Goal: Information Seeking & Learning: Learn about a topic

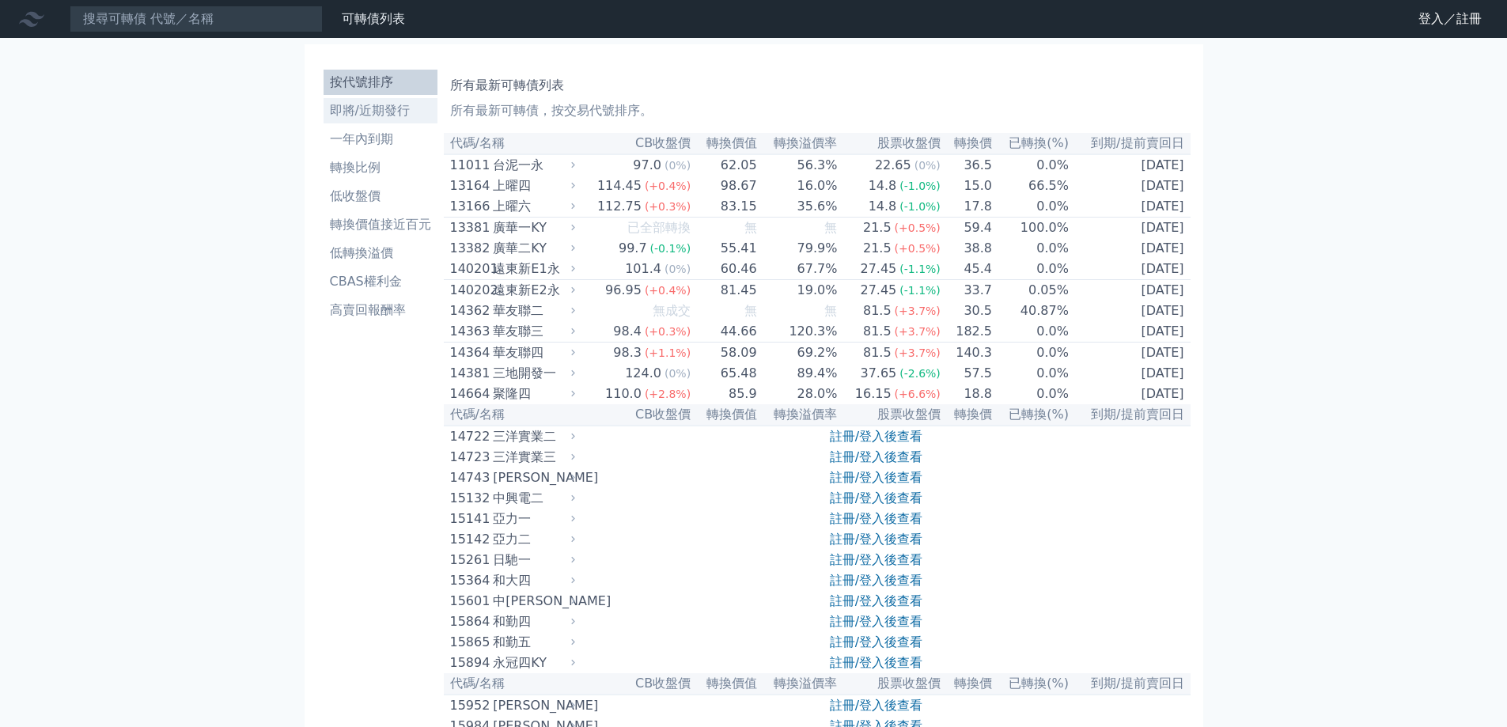
click at [381, 117] on li "即將/近期發行" at bounding box center [381, 110] width 114 height 19
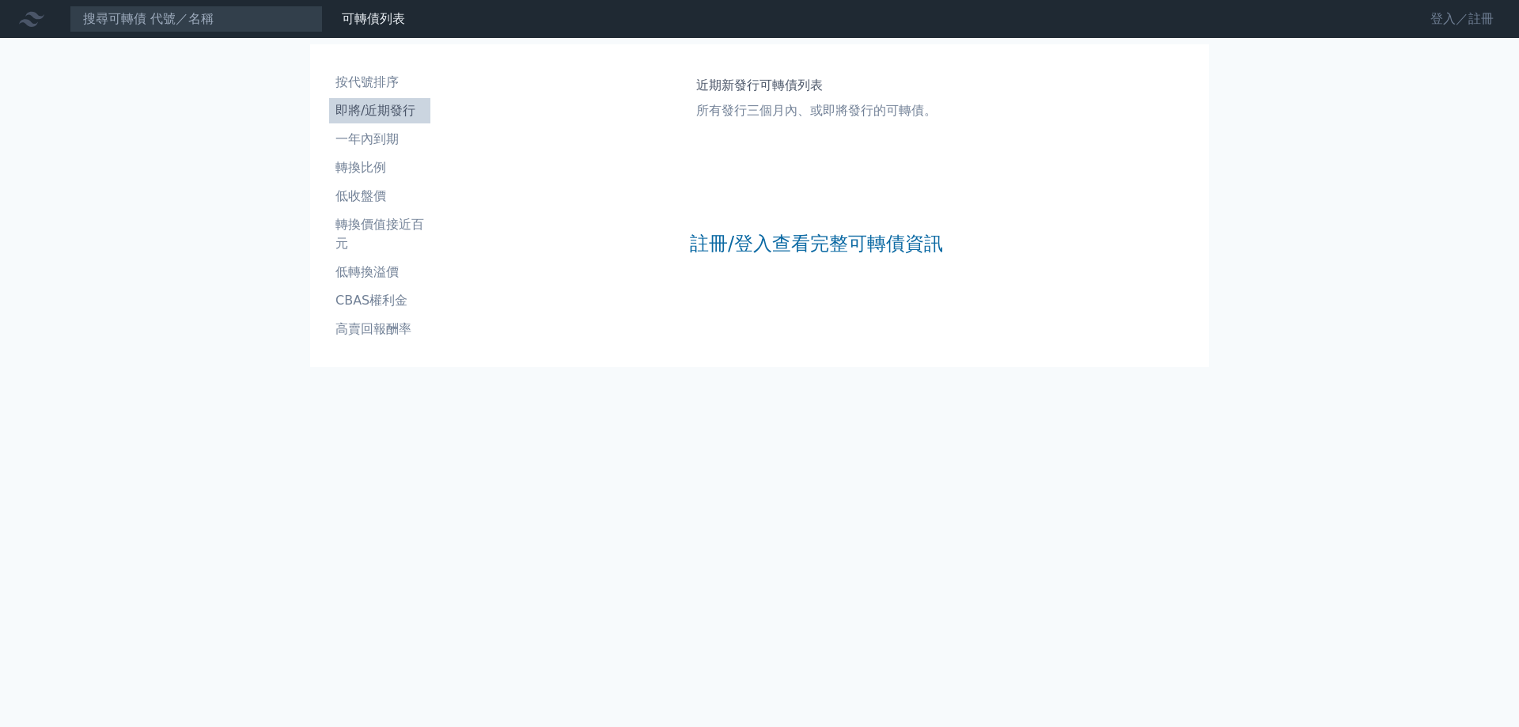
click at [1450, 17] on link "登入／註冊" at bounding box center [1462, 18] width 89 height 25
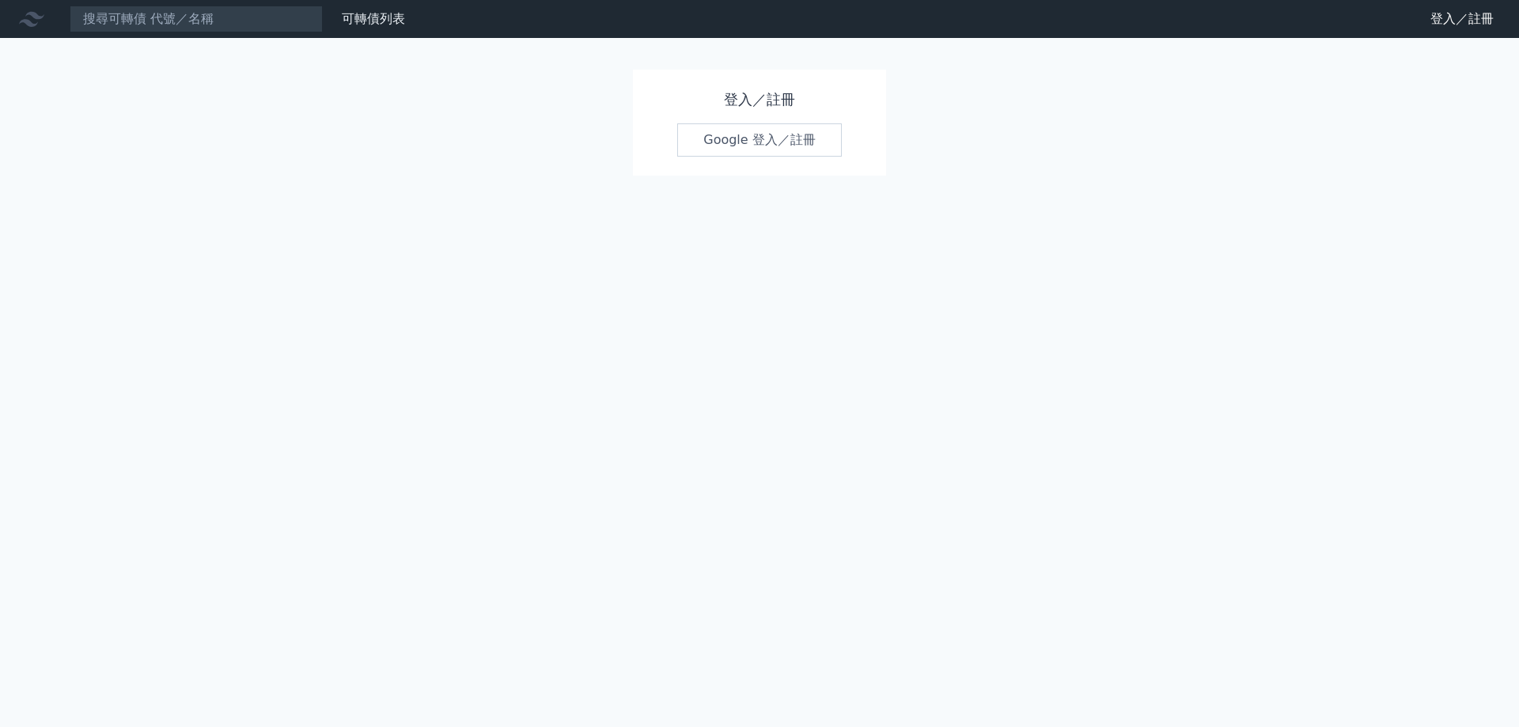
click at [768, 134] on link "Google 登入／註冊" at bounding box center [759, 139] width 165 height 33
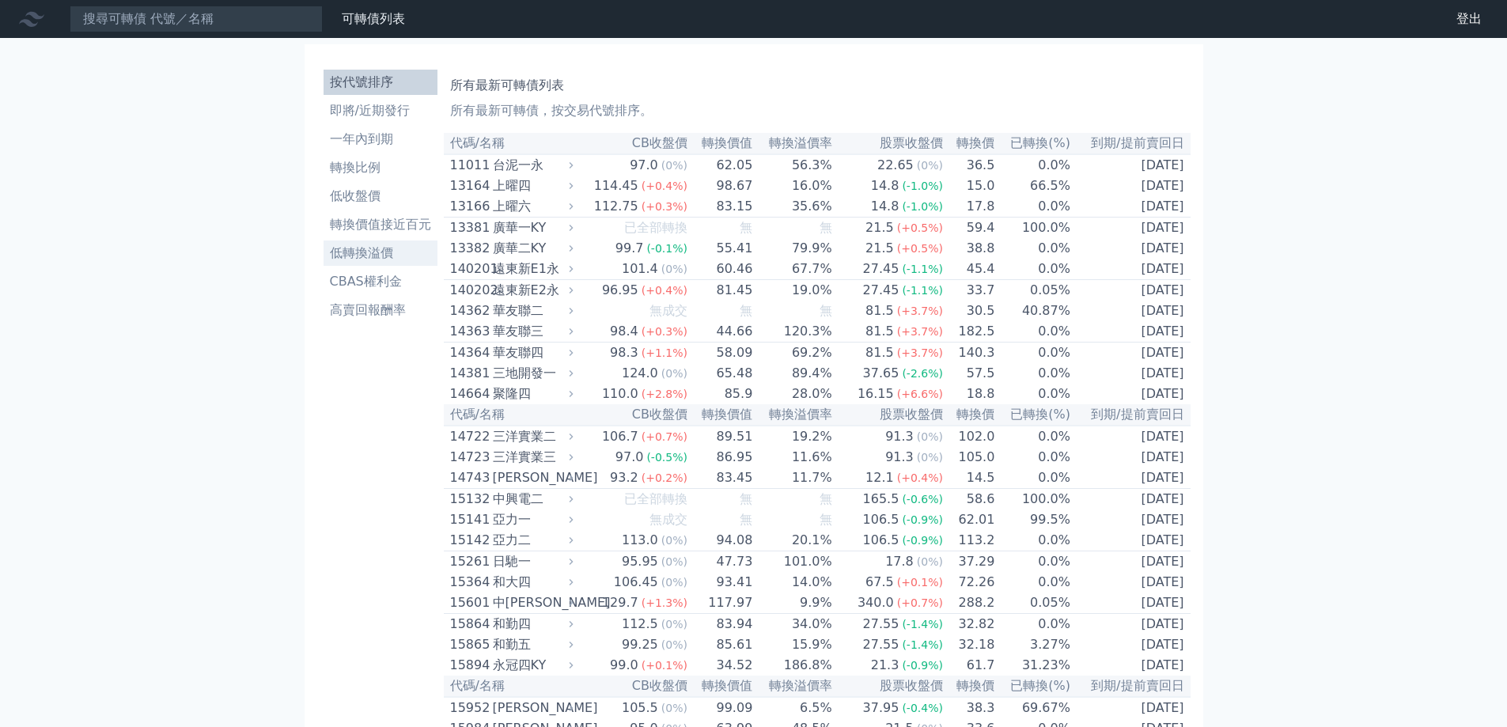
click at [383, 260] on li "低轉換溢價" at bounding box center [381, 253] width 114 height 19
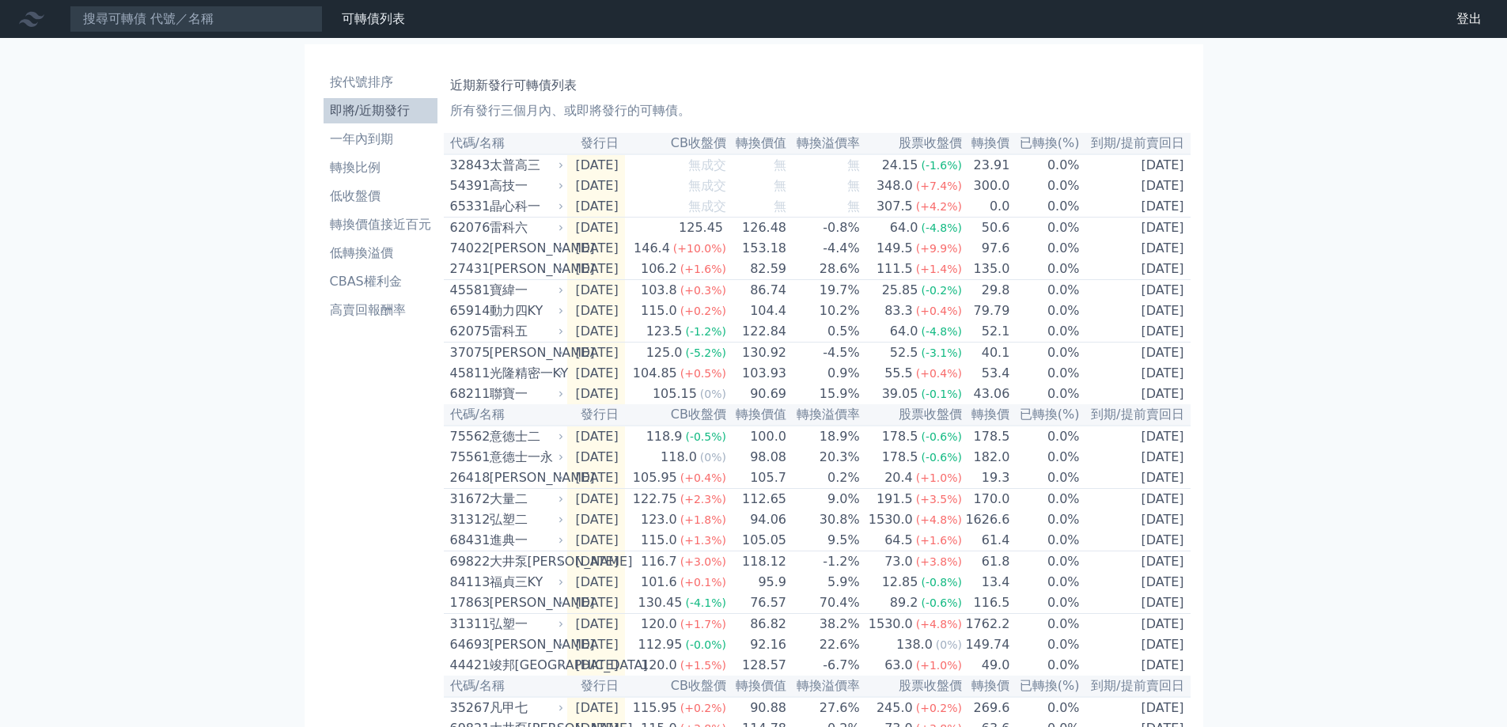
click at [371, 105] on li "即將/近期發行" at bounding box center [381, 110] width 114 height 19
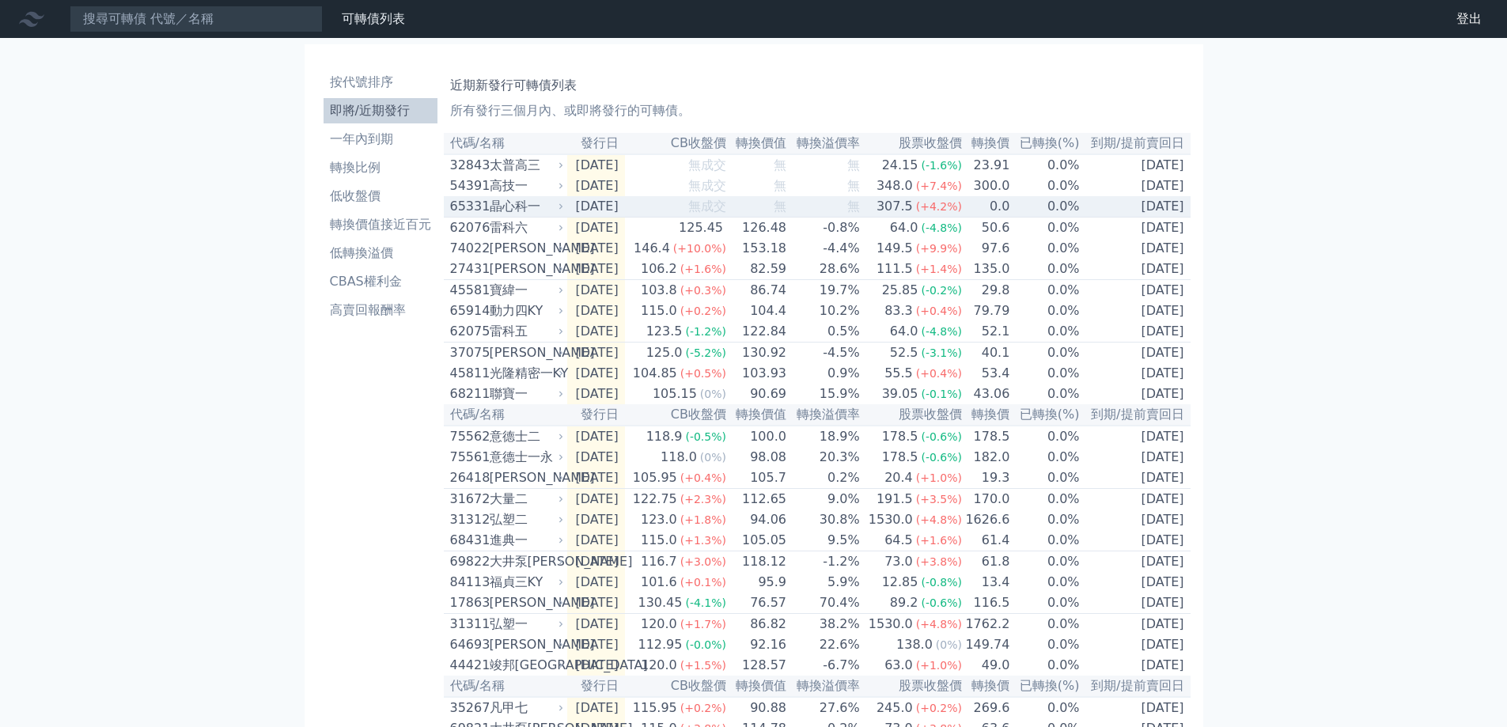
click at [625, 216] on td "[DATE]" at bounding box center [596, 206] width 58 height 21
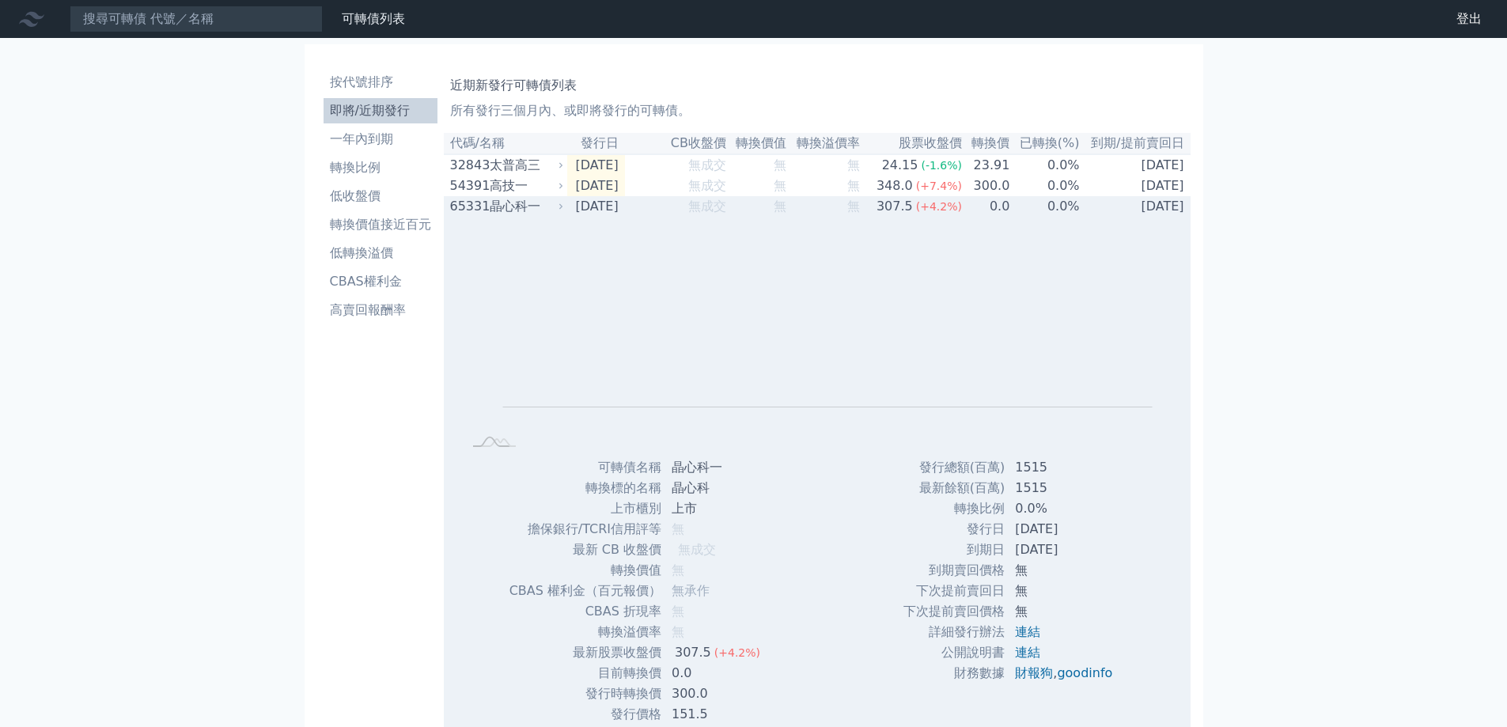
scroll to position [79, 0]
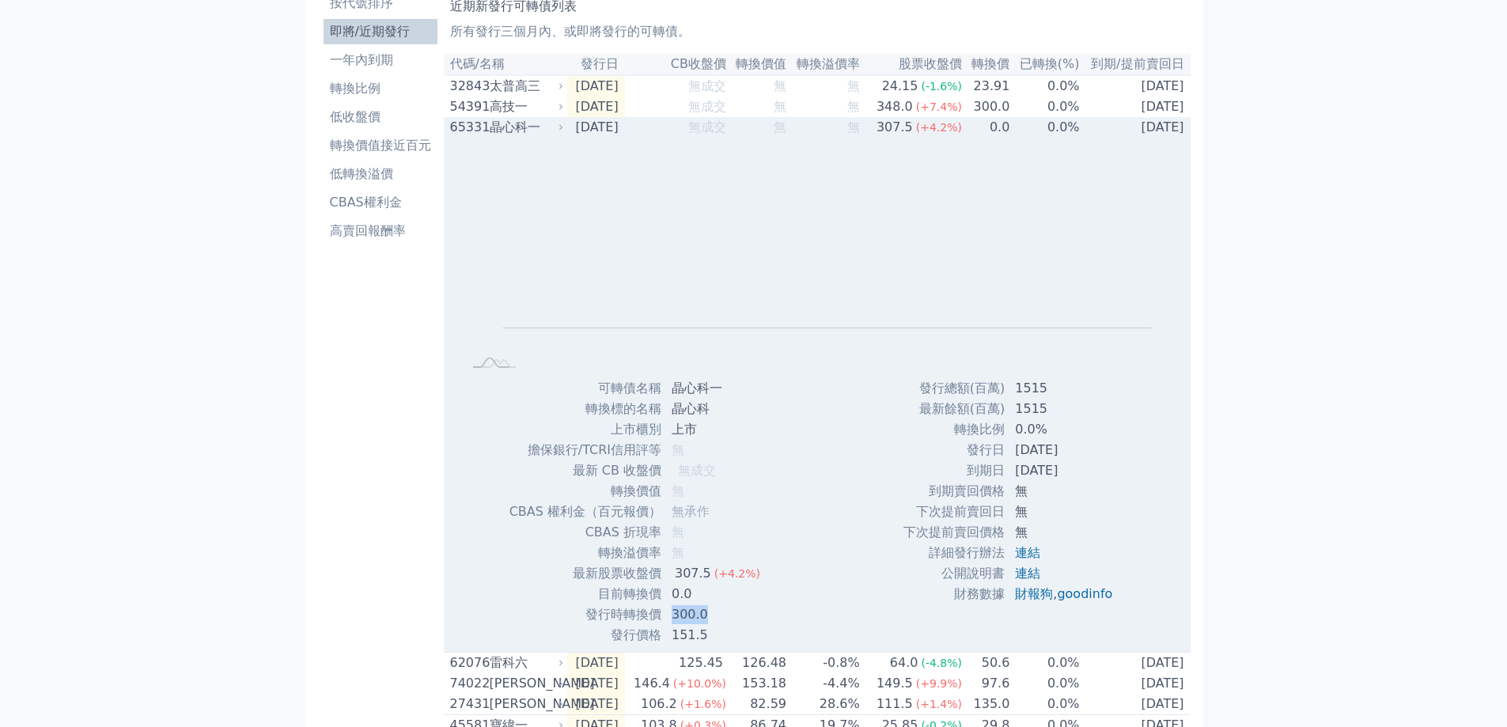
drag, startPoint x: 666, startPoint y: 622, endPoint x: 716, endPoint y: 619, distance: 49.9
click at [708, 619] on td "300.0" at bounding box center [717, 615] width 111 height 21
click at [742, 623] on td "300.0" at bounding box center [717, 615] width 111 height 21
click at [526, 130] on div "晶心科一" at bounding box center [525, 127] width 71 height 19
